Goal: Task Accomplishment & Management: Complete application form

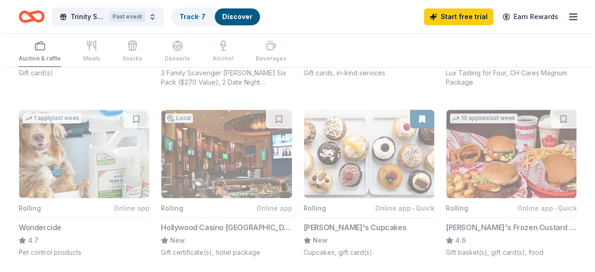
scroll to position [744, 0]
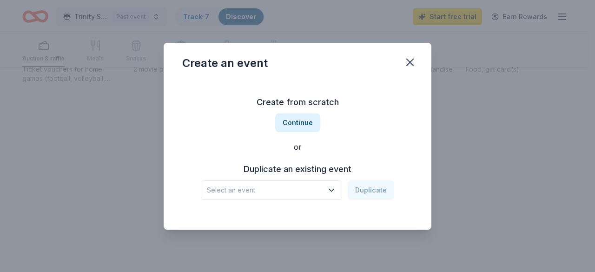
click at [315, 189] on span "Select an event" at bounding box center [265, 190] width 116 height 11
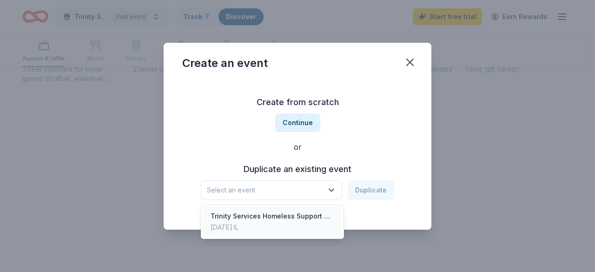
click at [300, 214] on div "Trinity Services Homeless Support Team" at bounding box center [273, 216] width 124 height 11
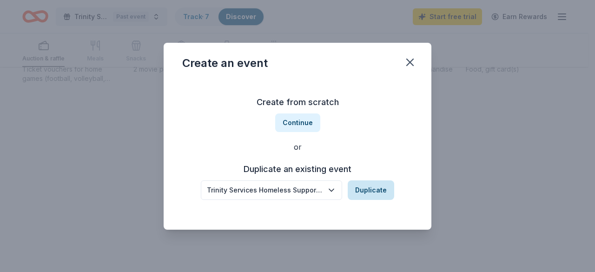
click at [359, 191] on button "Duplicate" at bounding box center [371, 190] width 47 height 20
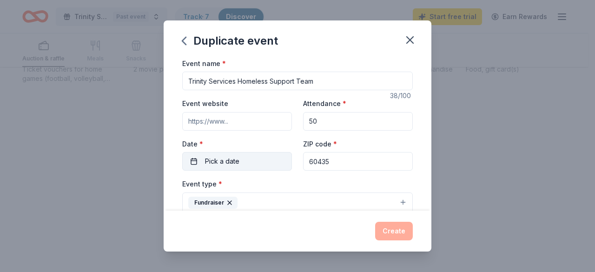
click at [252, 167] on button "Pick a date" at bounding box center [237, 161] width 110 height 19
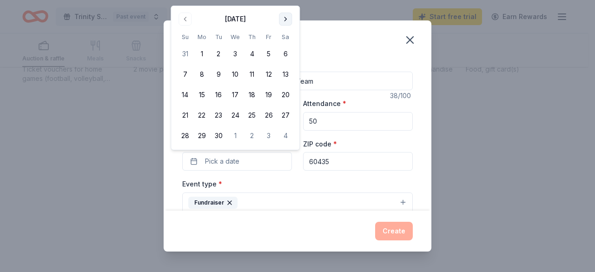
click at [282, 16] on button "Go to next month" at bounding box center [285, 19] width 13 height 13
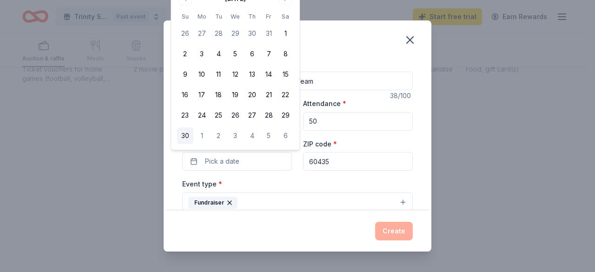
click at [184, 130] on button "30" at bounding box center [185, 135] width 17 height 17
click at [344, 181] on div "Event type * Fundraiser" at bounding box center [297, 195] width 231 height 35
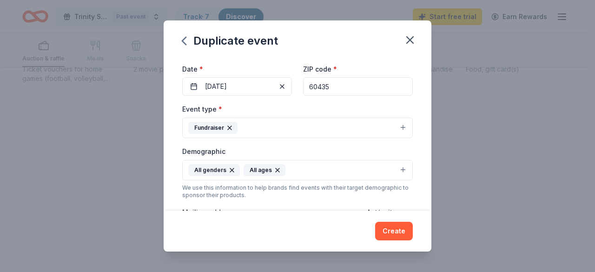
scroll to position [93, 0]
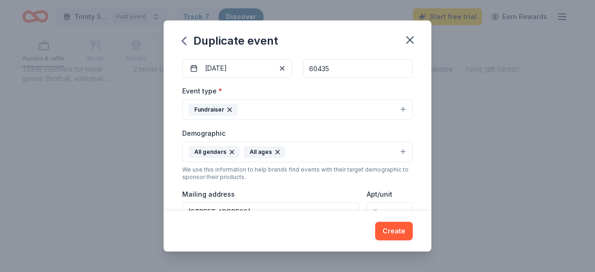
click at [404, 107] on button "Fundraiser" at bounding box center [297, 110] width 231 height 20
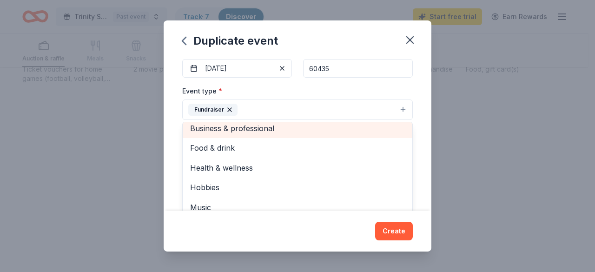
scroll to position [11, 0]
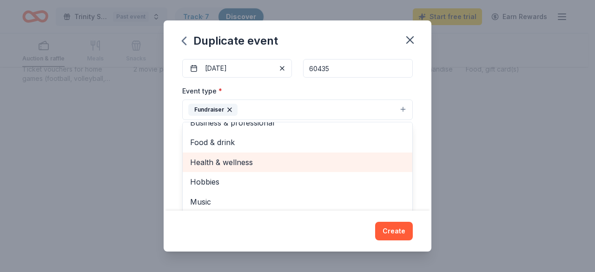
click at [259, 157] on span "Health & wellness" at bounding box center [297, 162] width 215 height 12
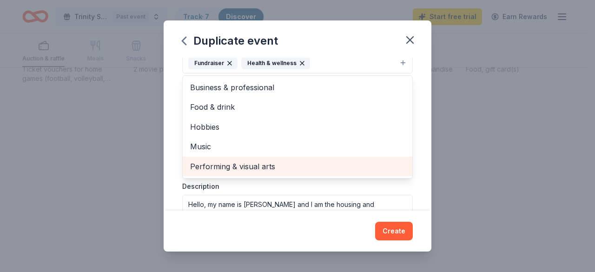
scroll to position [93, 0]
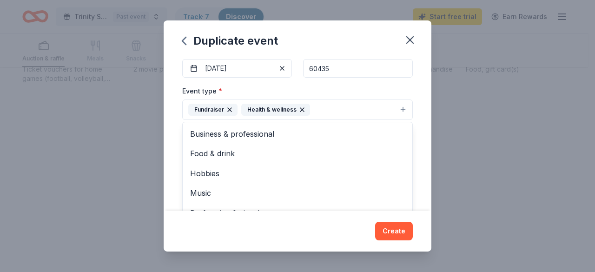
click at [419, 140] on div "Event name * Trinity Services Homeless Support Team 38 /100 Event website Atten…" at bounding box center [298, 134] width 268 height 153
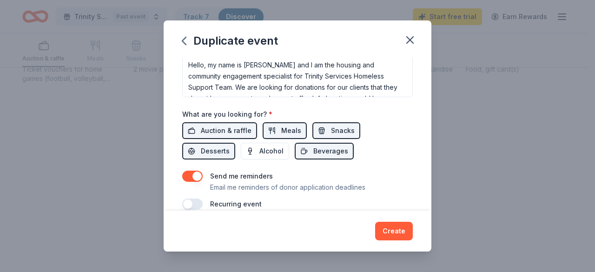
scroll to position [186, 0]
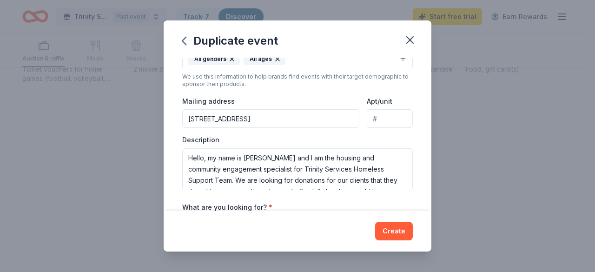
click at [261, 116] on input "2000 Glenwood Avenue, Joliet, IL, 60435" at bounding box center [270, 118] width 177 height 19
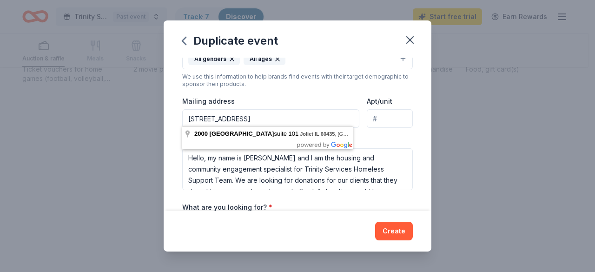
type input "2000 Glenwood Avenue, Suite 101, Joliet, IL, 60435"
click at [385, 132] on div "Event type * Fundraiser Health & wellness Demographic All genders All ages We u…" at bounding box center [297, 91] width 231 height 198
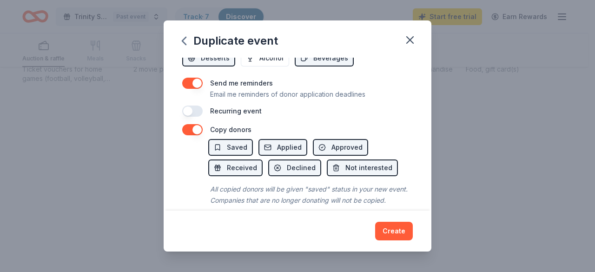
scroll to position [392, 0]
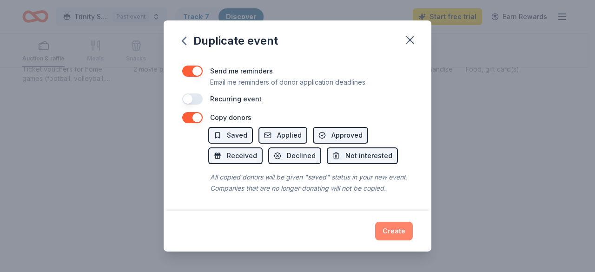
click at [392, 235] on button "Create" at bounding box center [394, 231] width 38 height 19
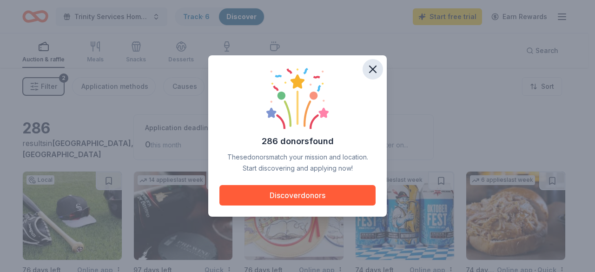
click at [373, 70] on icon "button" at bounding box center [372, 69] width 13 height 13
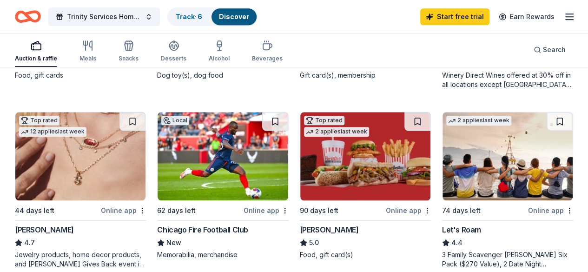
scroll to position [465, 0]
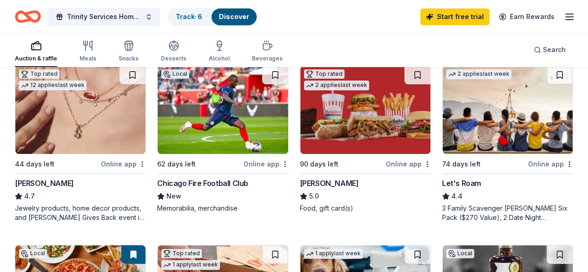
click at [300, 115] on img at bounding box center [365, 110] width 130 height 88
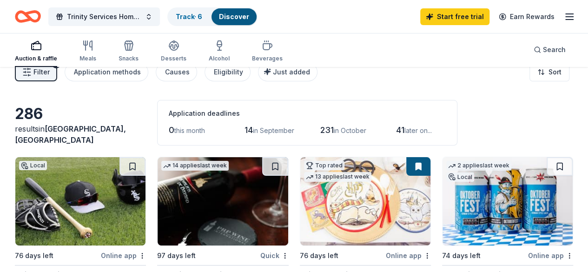
scroll to position [0, 0]
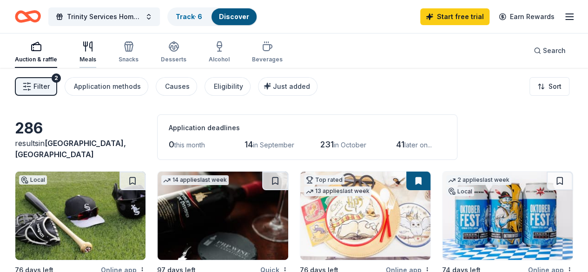
click at [96, 52] on div "Meals" at bounding box center [88, 52] width 17 height 22
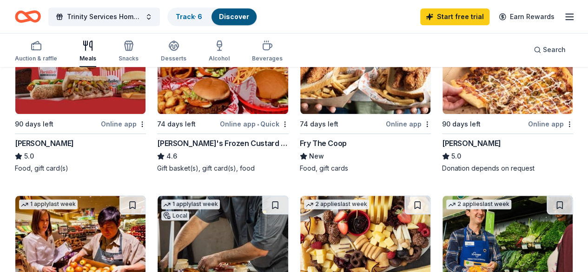
scroll to position [279, 0]
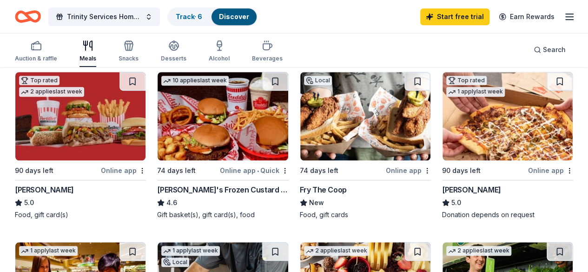
click at [300, 124] on img at bounding box center [365, 116] width 130 height 88
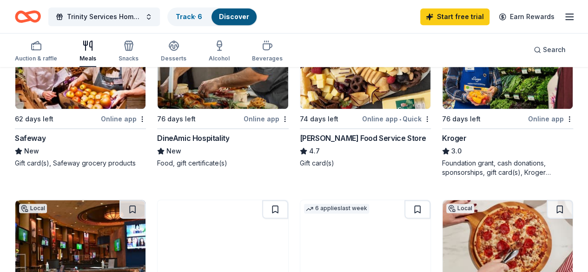
scroll to position [465, 0]
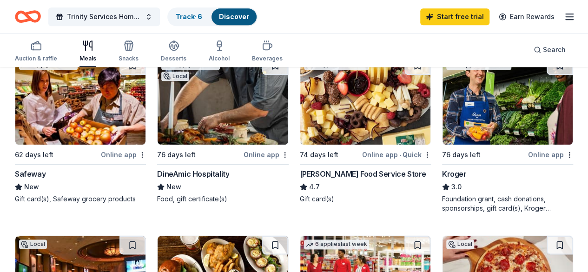
click at [326, 12] on div "Trinity Services Homeless Support Team Track · 6 Discover Start free trial Earn…" at bounding box center [294, 17] width 558 height 22
click at [443, 121] on img at bounding box center [508, 100] width 130 height 88
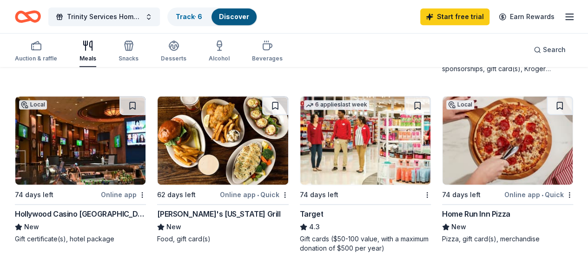
scroll to position [651, 0]
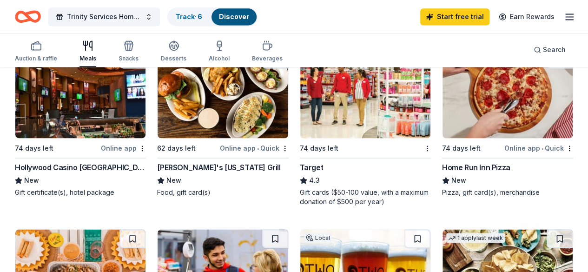
click at [288, 229] on img at bounding box center [223, 273] width 130 height 88
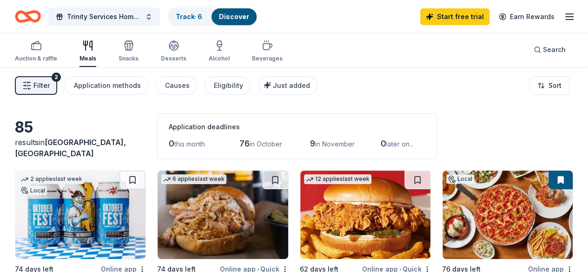
scroll to position [0, 0]
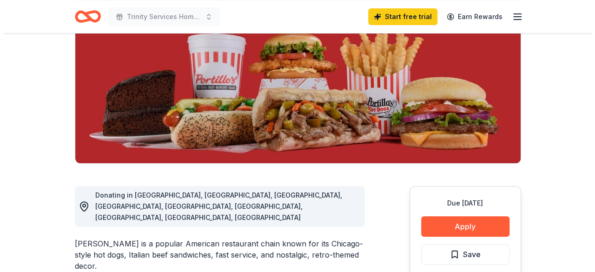
scroll to position [140, 0]
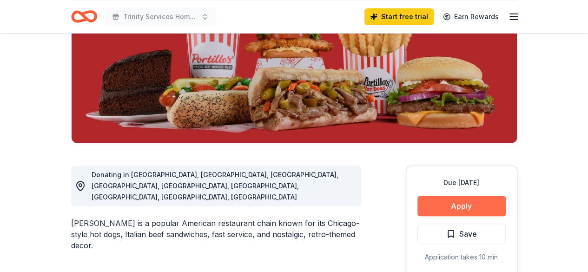
click at [449, 199] on button "Apply" at bounding box center [462, 206] width 88 height 20
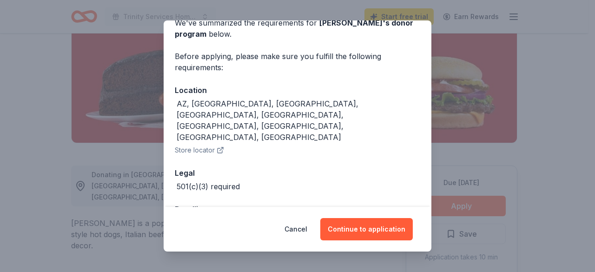
scroll to position [49, 0]
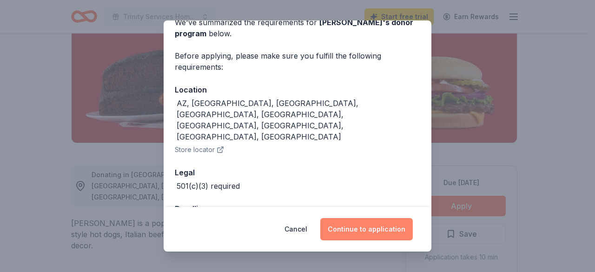
click at [358, 228] on button "Continue to application" at bounding box center [366, 229] width 93 height 22
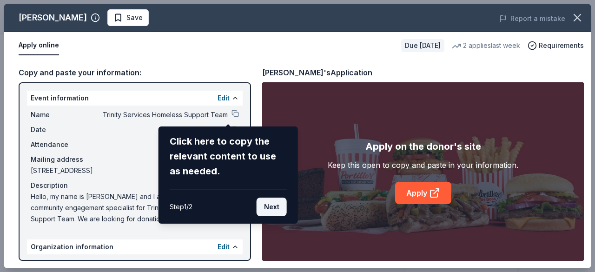
click at [267, 206] on button "Next" at bounding box center [272, 207] width 30 height 19
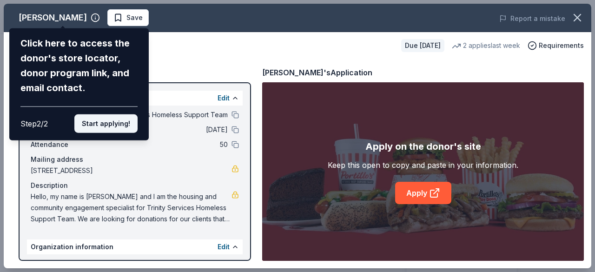
click at [130, 129] on button "Start applying!" at bounding box center [105, 123] width 63 height 19
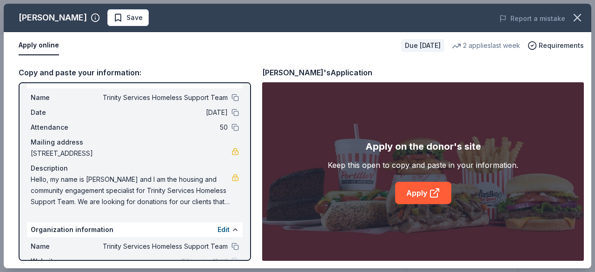
scroll to position [0, 0]
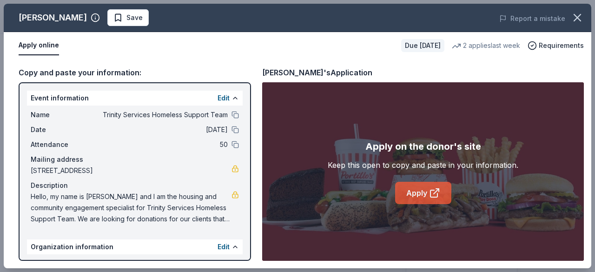
click at [435, 191] on icon at bounding box center [434, 192] width 11 height 11
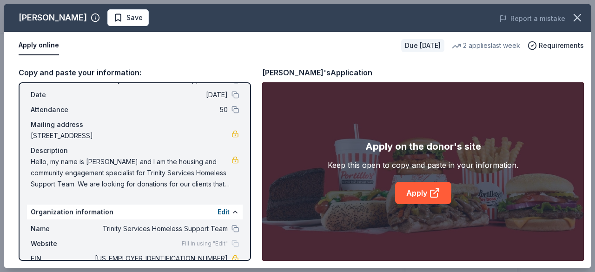
scroll to position [76, 0]
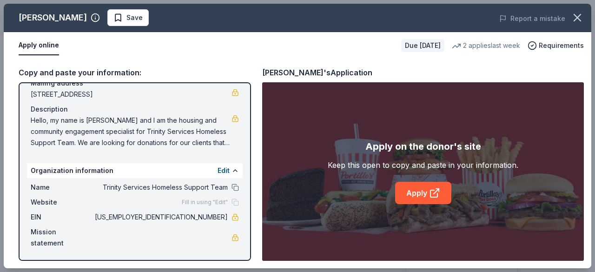
drag, startPoint x: 181, startPoint y: 220, endPoint x: 218, endPoint y: 218, distance: 36.3
click at [217, 218] on span "36-2194838" at bounding box center [160, 217] width 135 height 11
drag, startPoint x: 221, startPoint y: 217, endPoint x: 182, endPoint y: 213, distance: 39.2
click at [182, 213] on div "EIN 36-2194838" at bounding box center [135, 217] width 208 height 11
drag, startPoint x: 182, startPoint y: 213, endPoint x: 213, endPoint y: 217, distance: 30.9
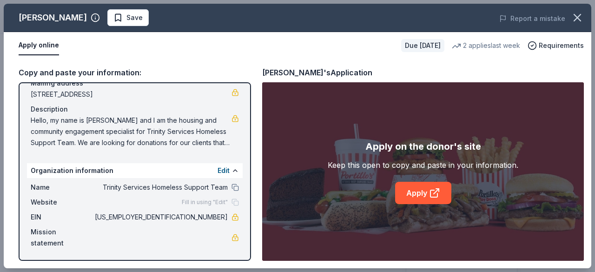
click at [213, 217] on span "36-2194838" at bounding box center [160, 217] width 135 height 11
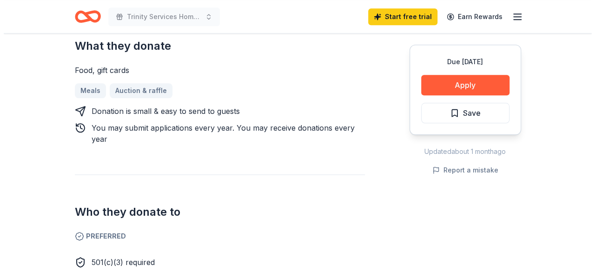
scroll to position [326, 0]
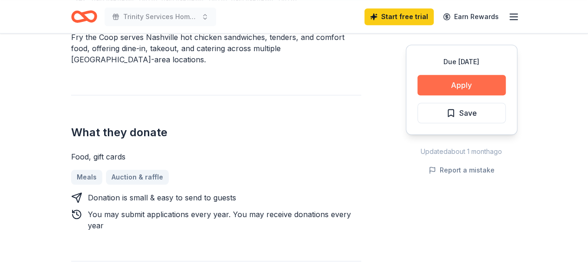
click at [454, 89] on button "Apply" at bounding box center [462, 85] width 88 height 20
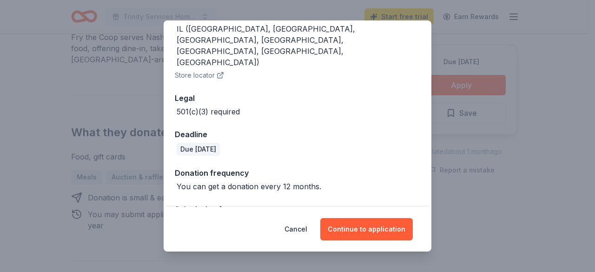
scroll to position [133, 0]
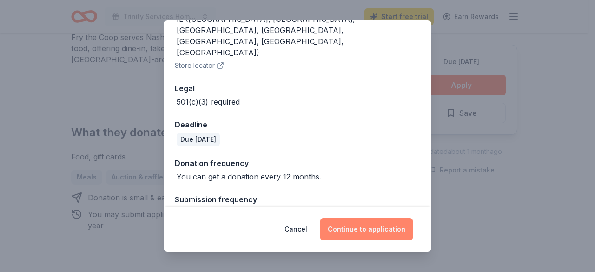
click at [374, 227] on button "Continue to application" at bounding box center [366, 229] width 93 height 22
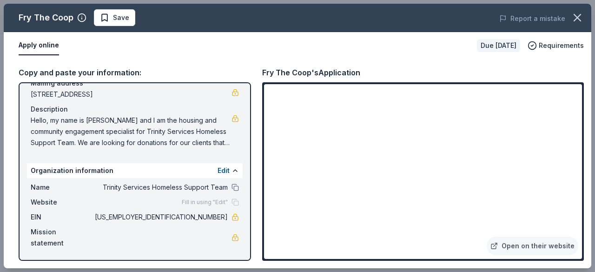
scroll to position [0, 0]
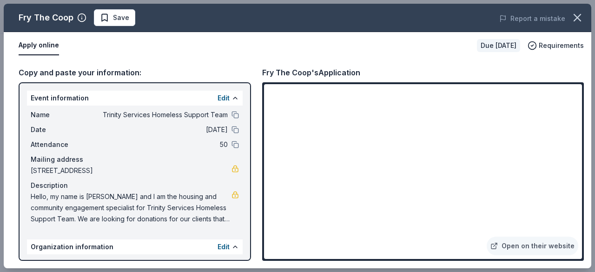
click at [390, 68] on div "Fry The Coop's Application" at bounding box center [423, 72] width 322 height 12
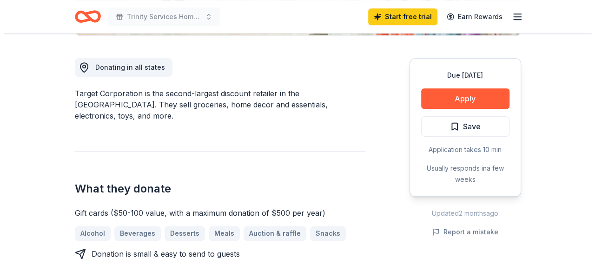
scroll to position [233, 0]
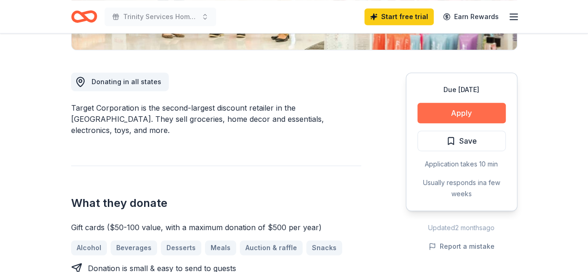
click at [468, 111] on button "Apply" at bounding box center [462, 113] width 88 height 20
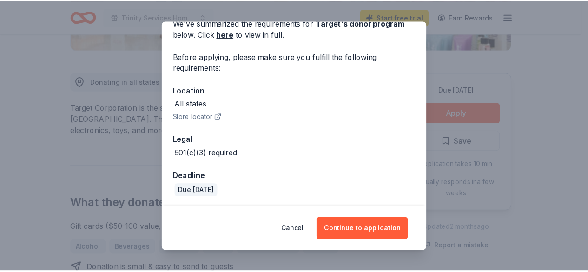
scroll to position [49, 0]
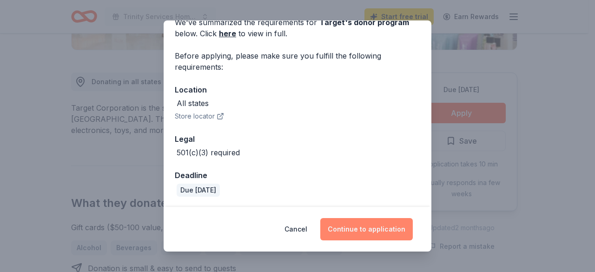
click at [372, 225] on button "Continue to application" at bounding box center [366, 229] width 93 height 22
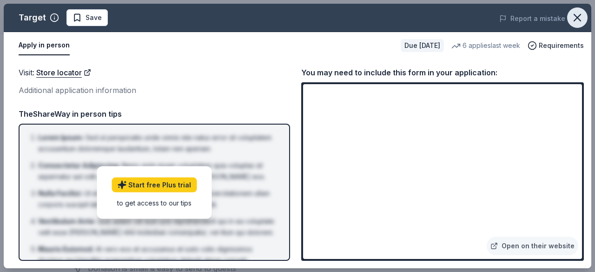
click at [579, 21] on icon "button" at bounding box center [577, 17] width 13 height 13
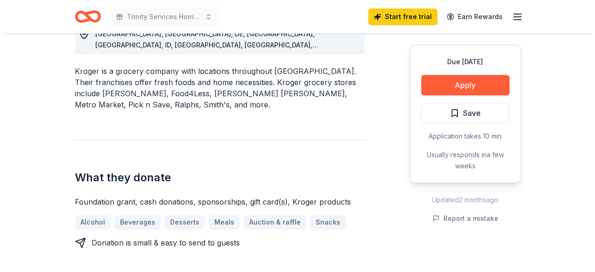
scroll to position [279, 0]
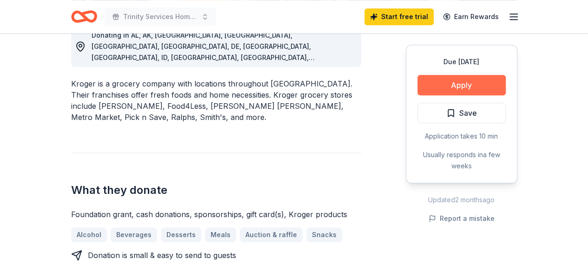
click at [489, 75] on button "Apply" at bounding box center [462, 85] width 88 height 20
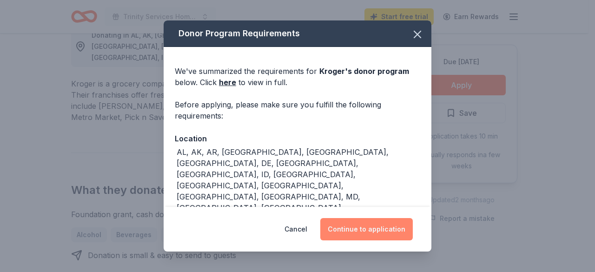
click at [379, 226] on button "Continue to application" at bounding box center [366, 229] width 93 height 22
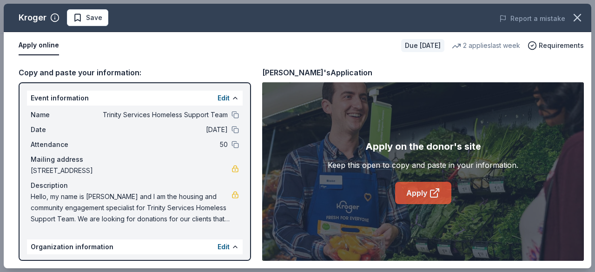
click at [443, 193] on link "Apply" at bounding box center [423, 193] width 56 height 22
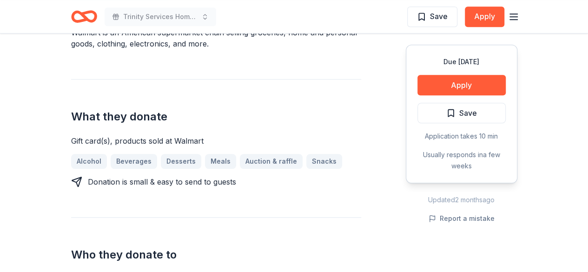
scroll to position [279, 0]
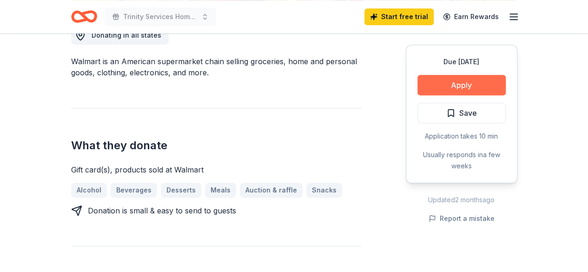
click at [453, 83] on button "Apply" at bounding box center [462, 85] width 88 height 20
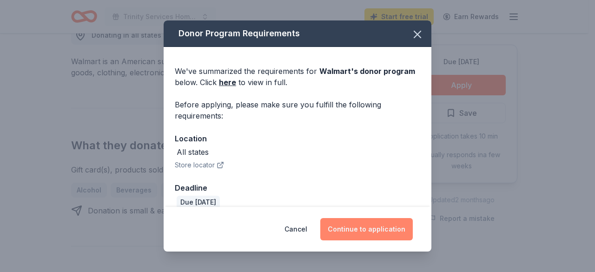
click at [390, 223] on button "Continue to application" at bounding box center [366, 229] width 93 height 22
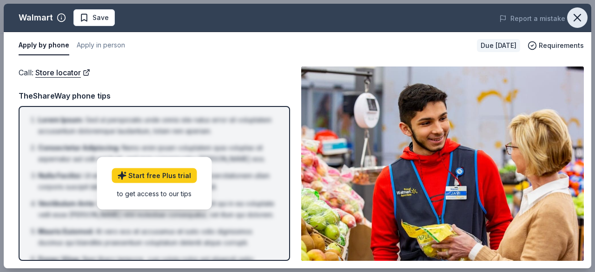
click at [576, 13] on icon "button" at bounding box center [577, 17] width 13 height 13
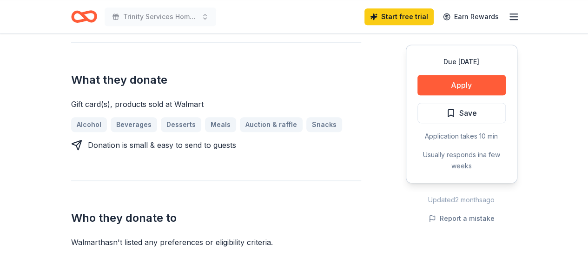
scroll to position [372, 0]
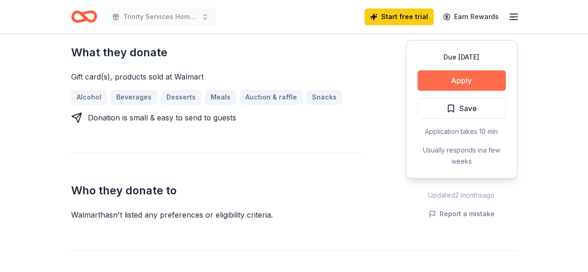
click at [455, 80] on button "Apply" at bounding box center [462, 80] width 88 height 20
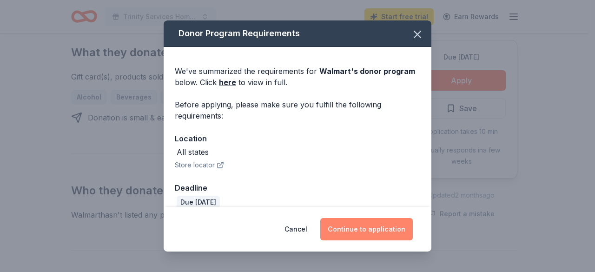
click at [363, 230] on button "Continue to application" at bounding box center [366, 229] width 93 height 22
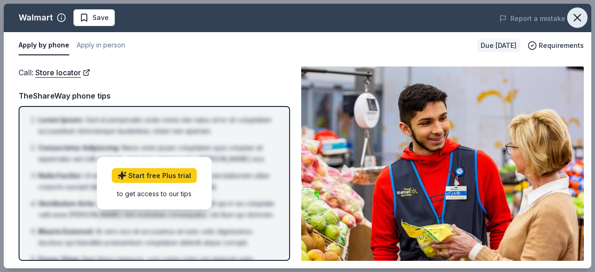
click at [585, 15] on button "button" at bounding box center [577, 17] width 20 height 20
